Goal: Task Accomplishment & Management: Manage account settings

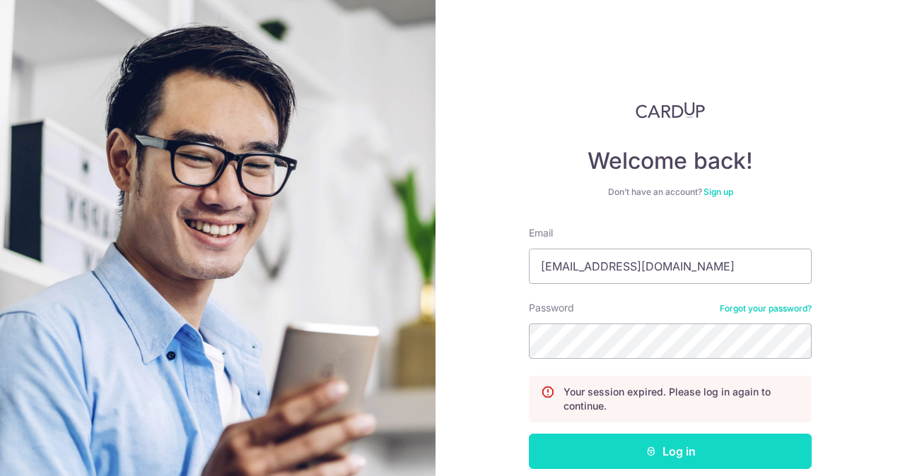
click at [620, 453] on button "Log in" at bounding box center [670, 451] width 283 height 35
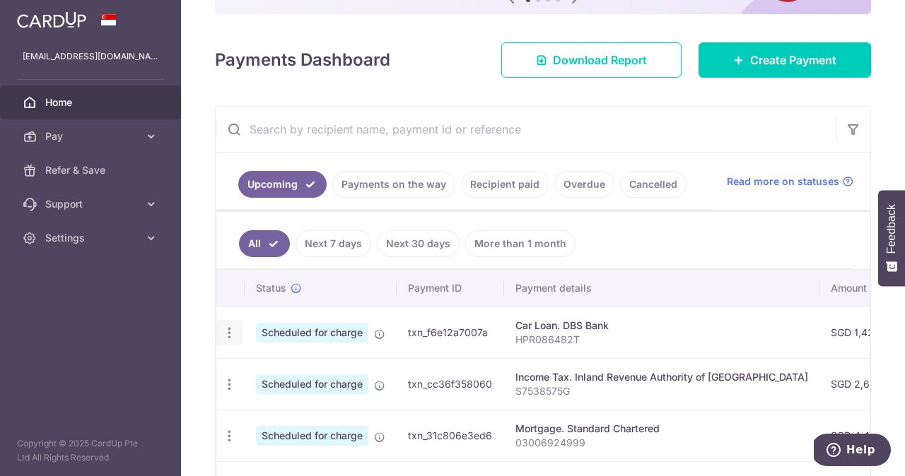
click at [228, 331] on icon "button" at bounding box center [229, 333] width 15 height 15
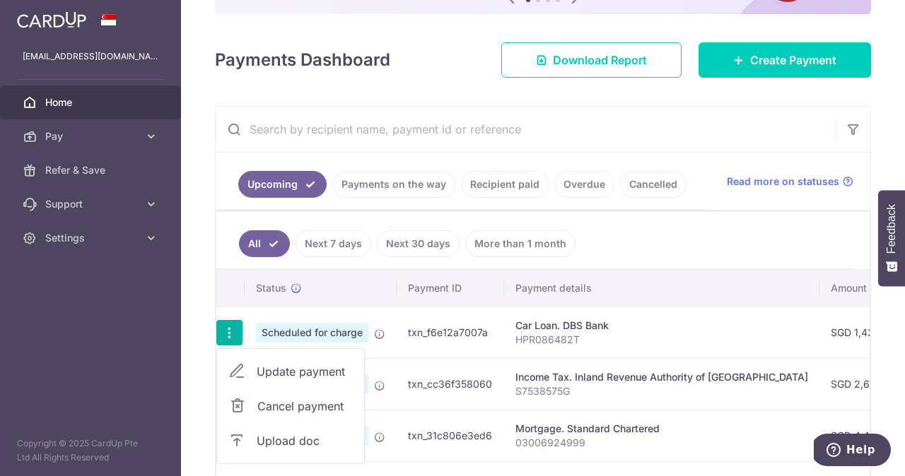
click at [264, 410] on span "Cancel payment" at bounding box center [304, 406] width 95 height 17
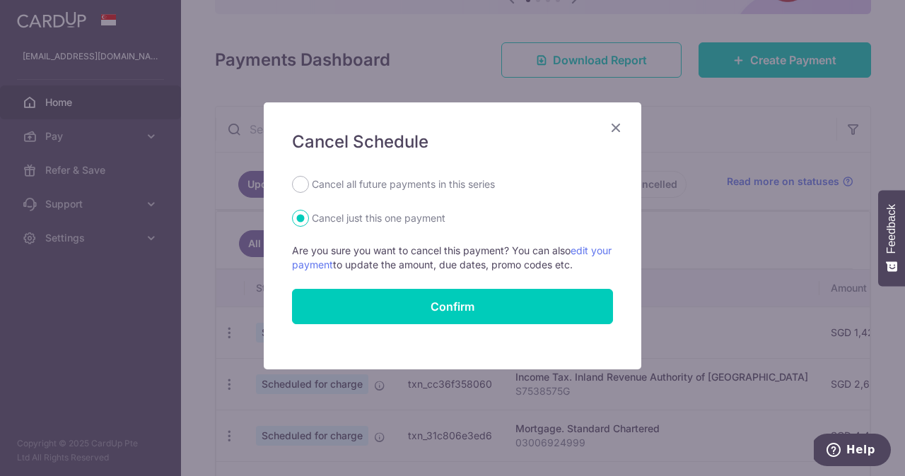
click at [328, 182] on label "Cancel all future payments in this series" at bounding box center [403, 184] width 183 height 17
click at [309, 182] on input "Cancel all future payments in this series" at bounding box center [300, 184] width 17 height 17
radio input "true"
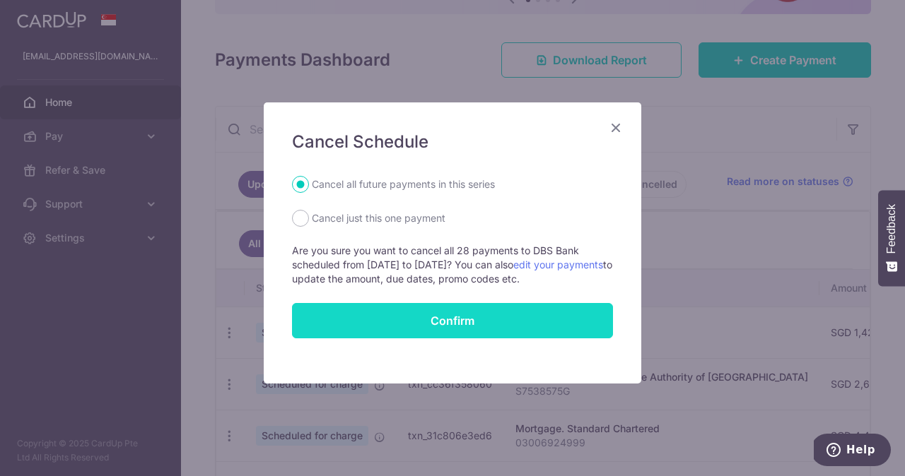
click at [406, 324] on button "Confirm" at bounding box center [452, 320] width 321 height 35
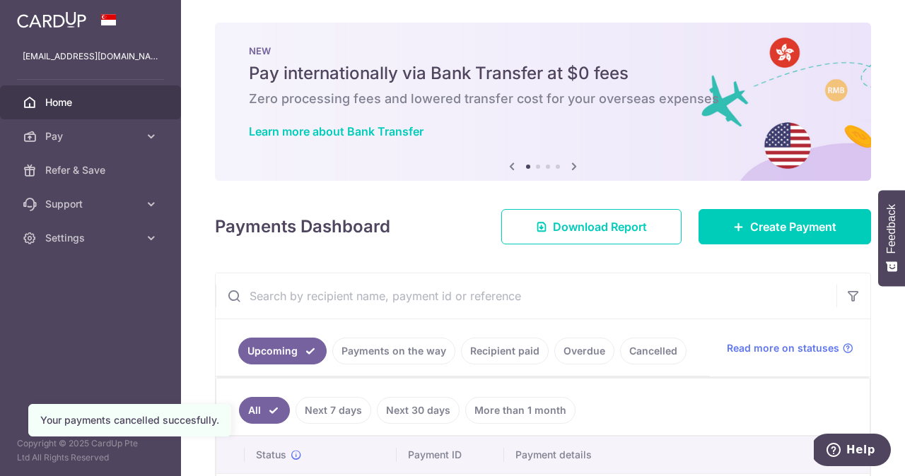
scroll to position [241, 0]
